Goal: Find specific page/section: Find specific page/section

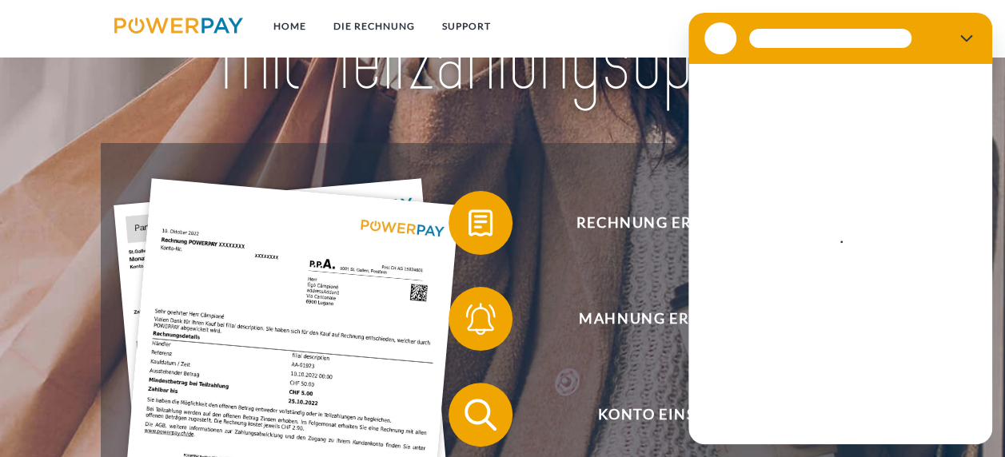
scroll to position [160, 0]
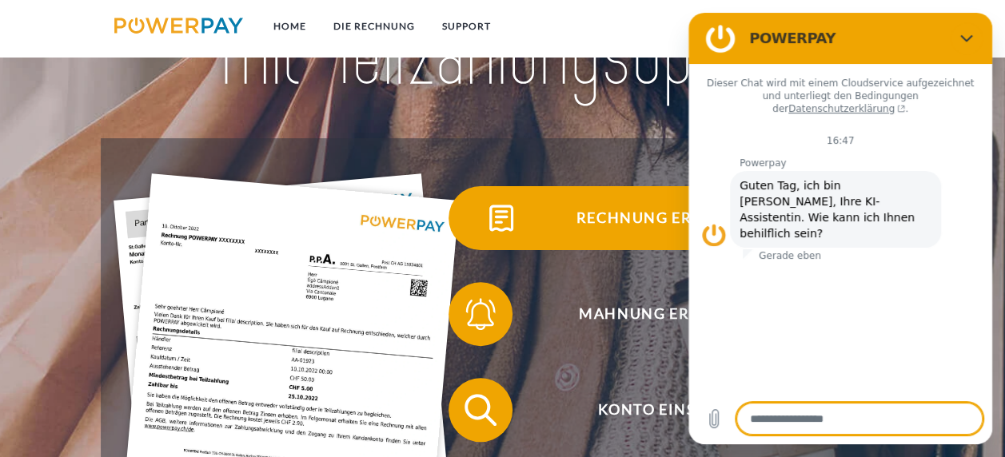
click at [607, 216] on span "Rechnung erhalten?" at bounding box center [668, 218] width 392 height 64
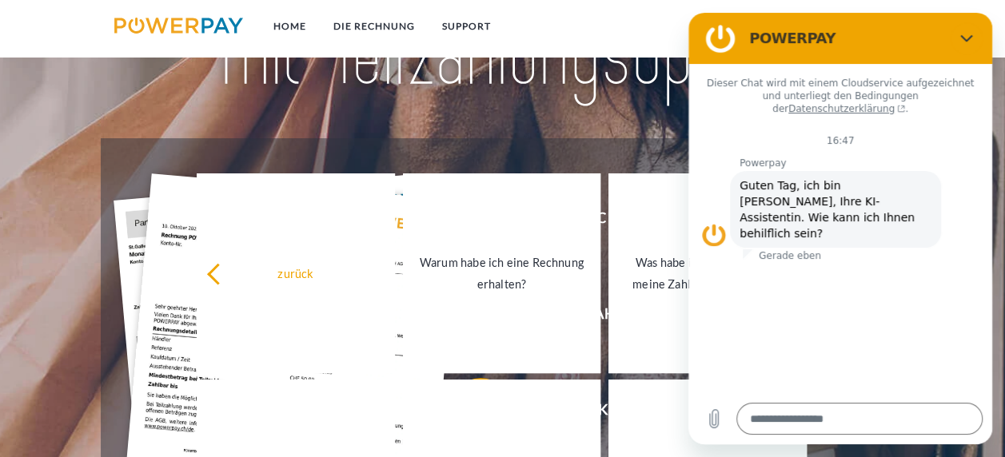
click at [644, 38] on nav "Home DIE RECHNUNG SUPPORT agb" at bounding box center [502, 28] width 1005 height 57
click at [725, 34] on figure at bounding box center [720, 38] width 32 height 32
click at [966, 39] on icon "Schließen" at bounding box center [966, 38] width 12 height 7
type textarea "*"
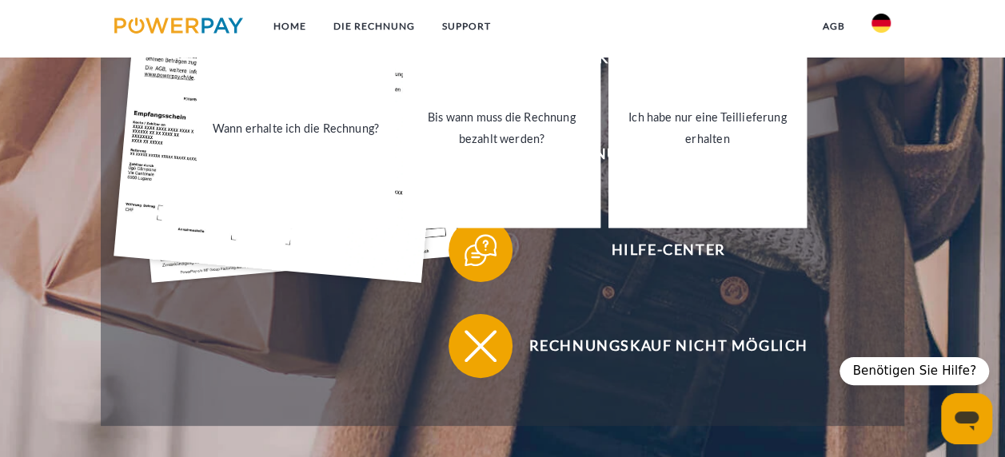
scroll to position [543, 0]
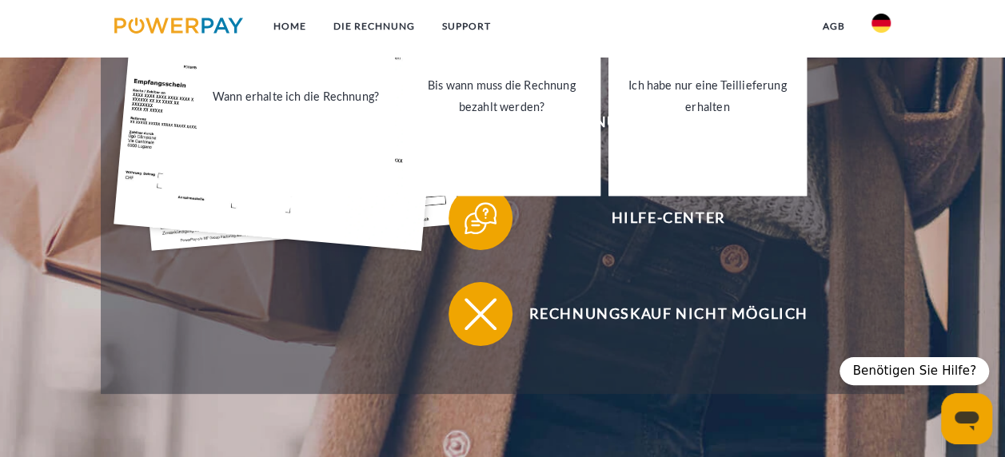
click at [297, 28] on link "Home" at bounding box center [290, 26] width 60 height 29
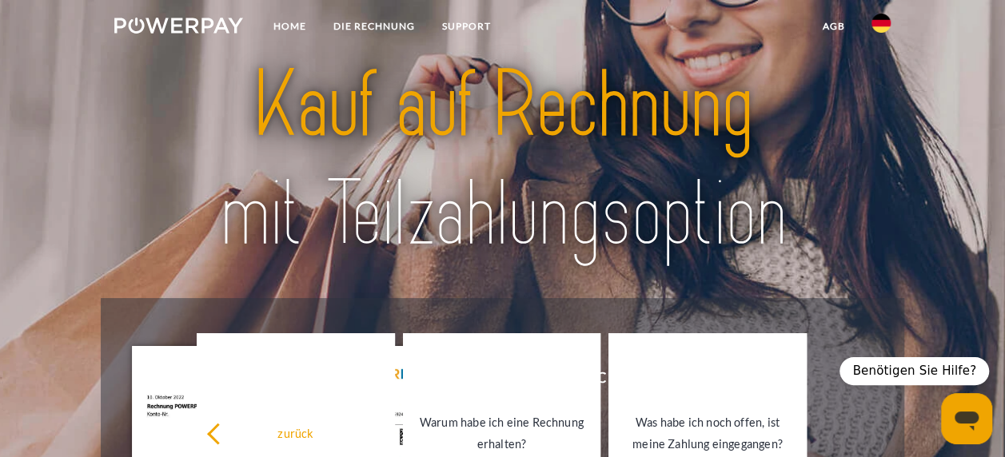
click at [743, 288] on div at bounding box center [503, 161] width 804 height 276
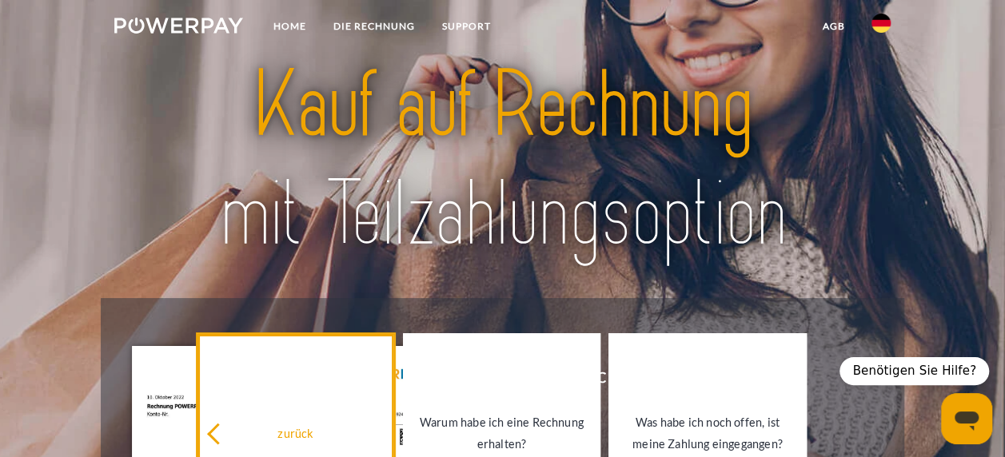
click at [296, 440] on div "zurück" at bounding box center [295, 434] width 178 height 22
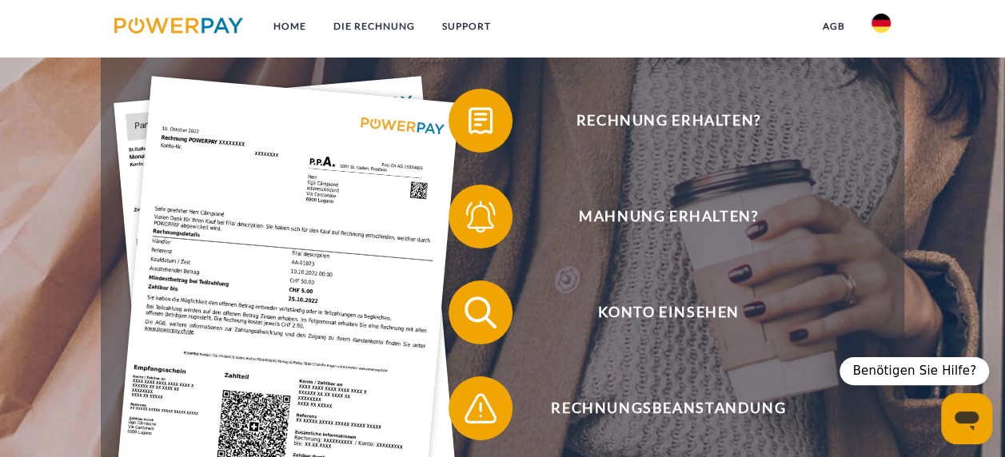
scroll to position [288, 0]
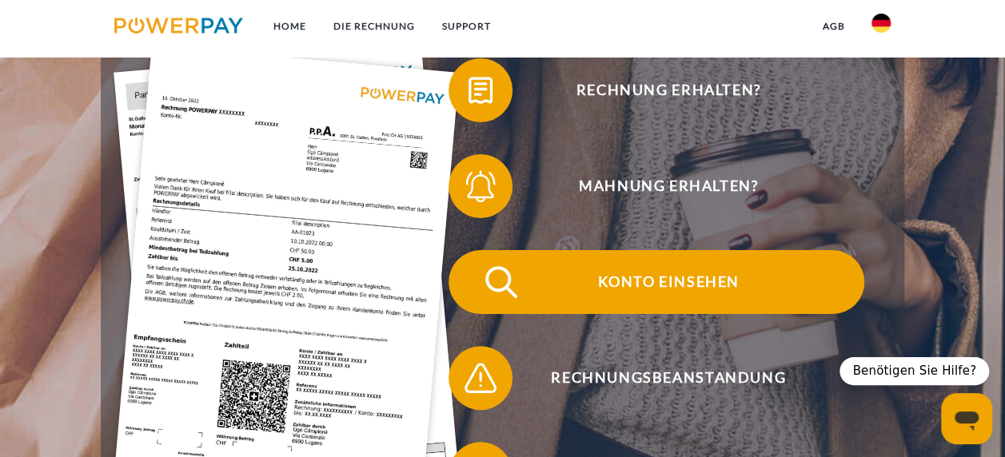
click at [728, 280] on span "Konto einsehen" at bounding box center [668, 282] width 392 height 64
